Goal: Find contact information: Find contact information

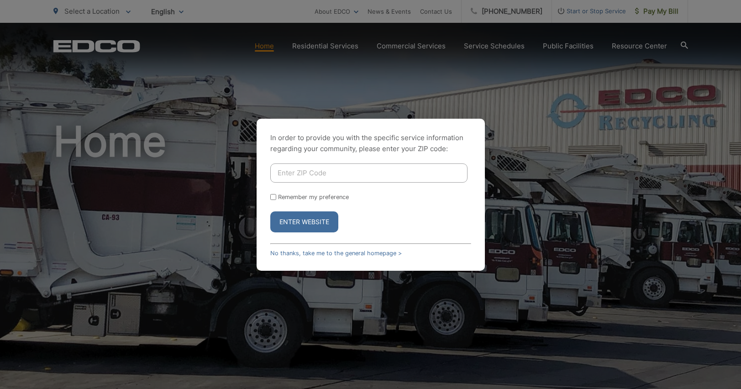
click at [332, 170] on input "Enter ZIP Code" at bounding box center [368, 172] width 197 height 19
type input "91977"
click at [270, 211] on button "Enter Website" at bounding box center [304, 221] width 68 height 21
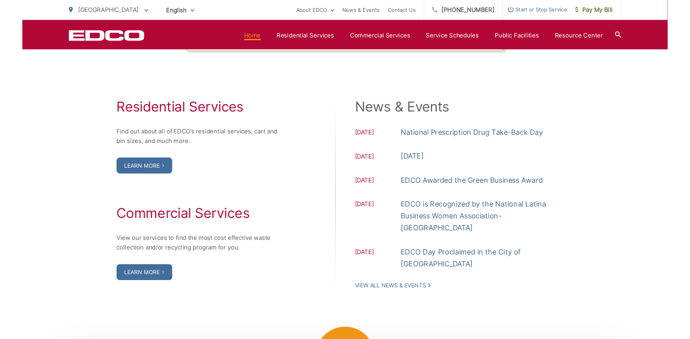
scroll to position [907, 0]
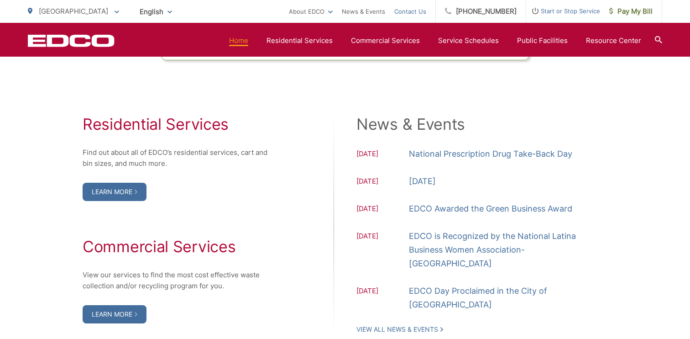
click at [421, 12] on link "Contact Us" at bounding box center [410, 11] width 32 height 11
